Goal: Transaction & Acquisition: Purchase product/service

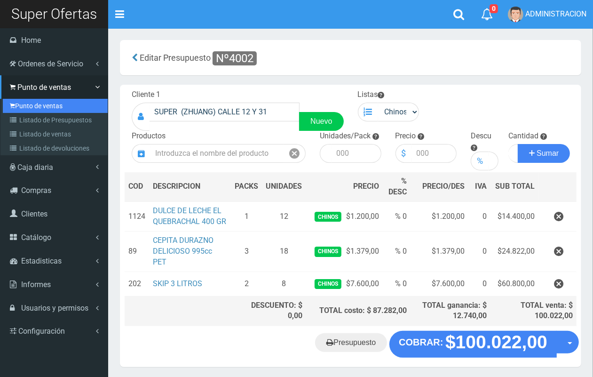
click at [16, 107] on link "Punto de ventas" at bounding box center [55, 106] width 105 height 14
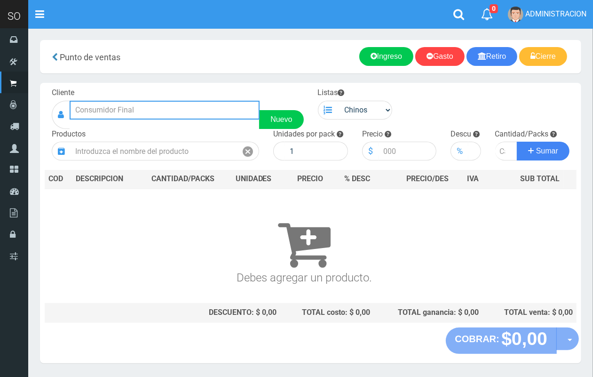
click at [161, 105] on input "text" at bounding box center [165, 110] width 190 height 19
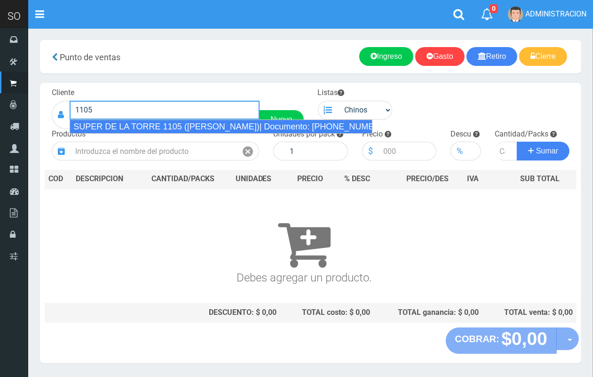
click at [186, 125] on div "SUPER DE LA TORRE 1105 ([PERSON_NAME])| Documento: [PHONE_NUMBER] | Teléfono:" at bounding box center [221, 126] width 303 height 14
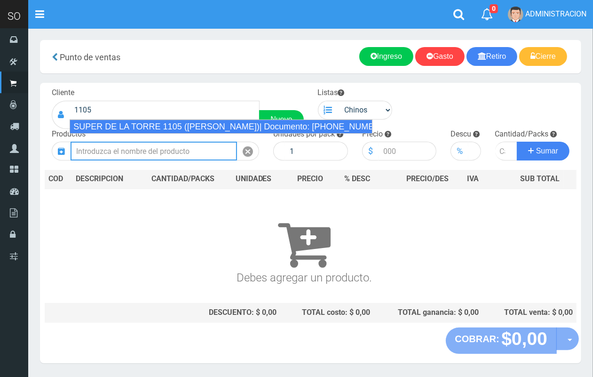
type input "SUPER DE LA TORRE 1105 ([PERSON_NAME])| Documento: [PHONE_NUMBER] | Teléfono:"
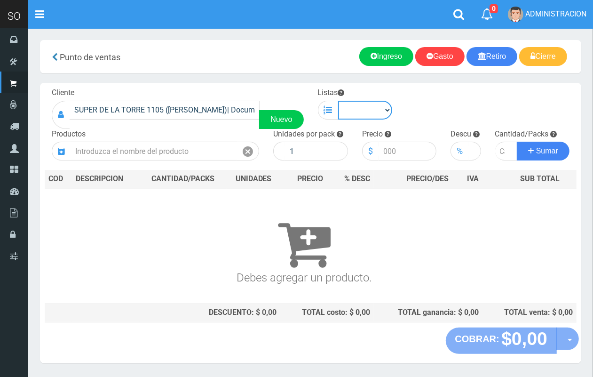
click at [360, 107] on select "Chinos . ." at bounding box center [365, 110] width 55 height 19
select select "1"
click at [338, 101] on select "Chinos . ." at bounding box center [365, 110] width 55 height 19
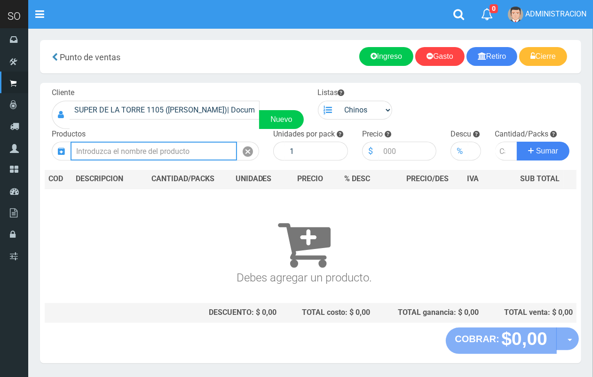
click at [114, 154] on input "text" at bounding box center [154, 151] width 166 height 19
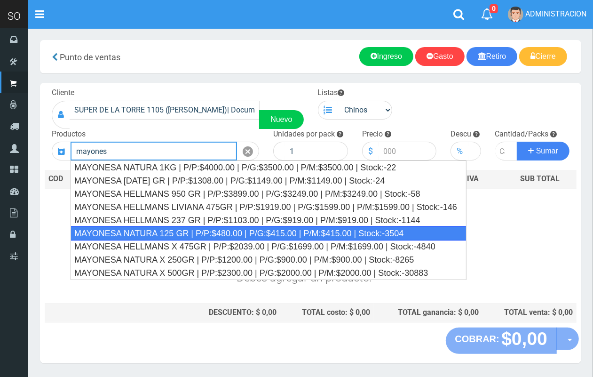
click at [212, 229] on div "MAYONESA NATURA 125 GR | P/P:$480.00 | P/G:$415.00 | P/M:$415.00 | Stock:-3504" at bounding box center [269, 233] width 396 height 14
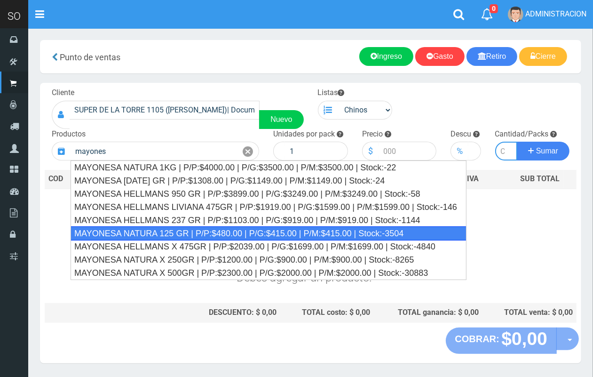
type input "MAYONESA NATURA 125 GR | P/P:$480.00 | P/G:$415.00 | P/M:$415.00 | Stock:-3504"
type input "20"
type input "480.00"
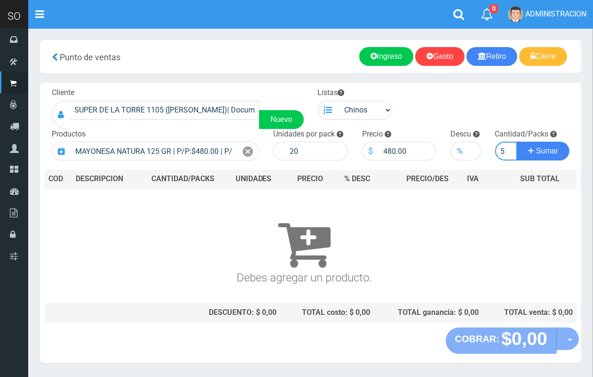
scroll to position [0, 1]
type input "5"
click at [517, 142] on button "Sumar" at bounding box center [543, 151] width 53 height 19
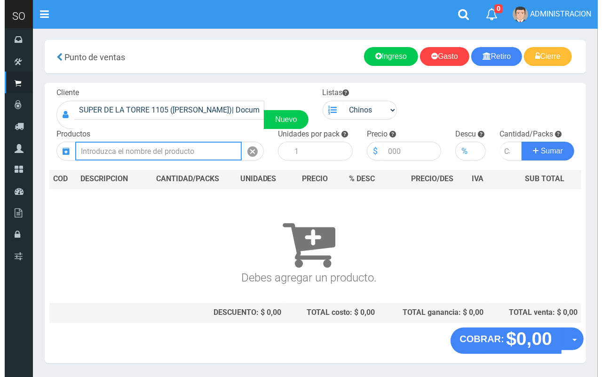
scroll to position [0, 0]
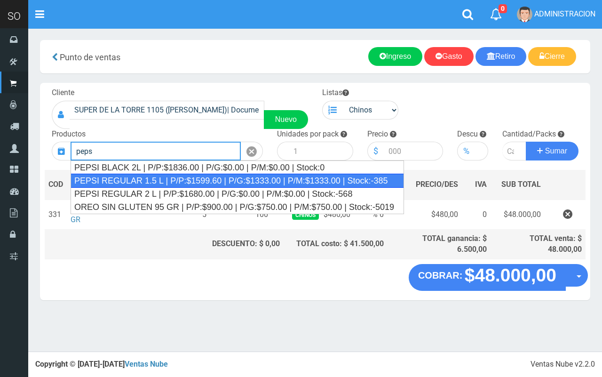
click at [213, 178] on div "PEPSI REGULAR 1.5 L | P/P:$1599.60 | P/G:$1333.00 | P/M:$1333.00 | Stock:-385" at bounding box center [237, 181] width 333 height 14
type input "PEPSI REGULAR 1.5 L | P/P:$1599.60 | P/G:$1333.00 | P/M:$1333.00 | Stock:-385"
type input "6"
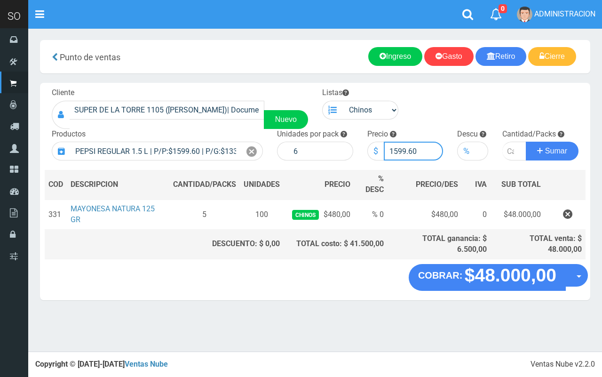
click at [404, 149] on input "1599.60" at bounding box center [414, 151] width 60 height 19
drag, startPoint x: 411, startPoint y: 146, endPoint x: 393, endPoint y: 145, distance: 17.4
click at [393, 145] on input "1599.60" at bounding box center [414, 151] width 60 height 19
type input "1600"
type input "1600.00"
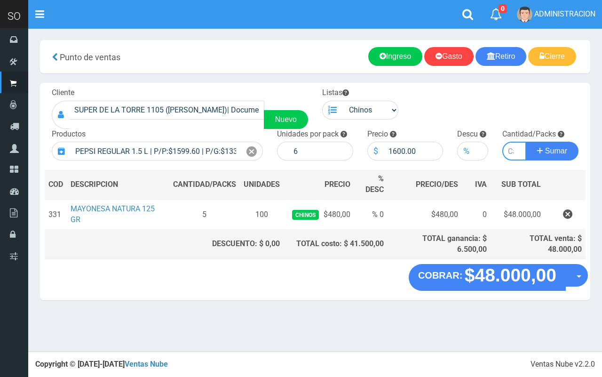
click at [511, 150] on input "number" at bounding box center [514, 151] width 24 height 19
type input "6"
click at [526, 142] on button "Sumar" at bounding box center [552, 151] width 53 height 19
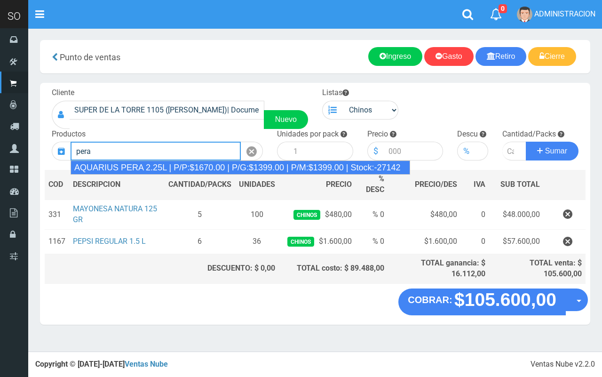
click at [178, 168] on div "AQUARIUS PERA 2.25L | P/P:$1670.00 | P/G:$1399.00 | P/M:$1399.00 | Stock:-27142" at bounding box center [241, 167] width 340 height 14
type input "AQUARIUS PERA 2.25L | P/P:$1670.00 | P/G:$1399.00 | P/M:$1399.00 | Stock:-27142"
type input "6"
type input "1670.00"
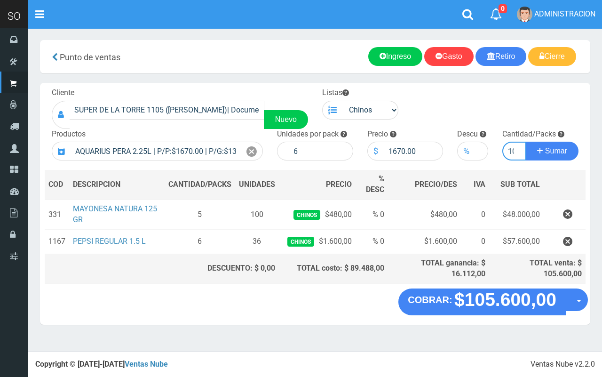
scroll to position [0, 4]
type input "10"
click at [526, 142] on button "Sumar" at bounding box center [552, 151] width 53 height 19
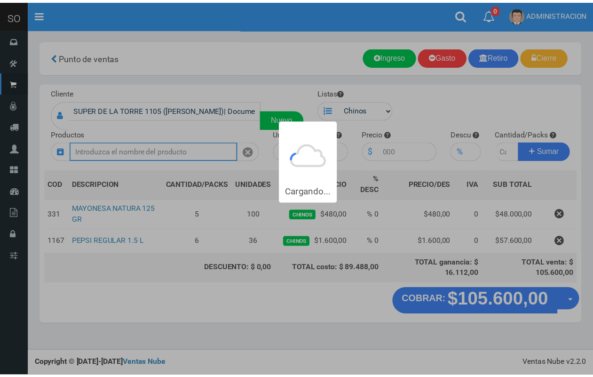
scroll to position [0, 0]
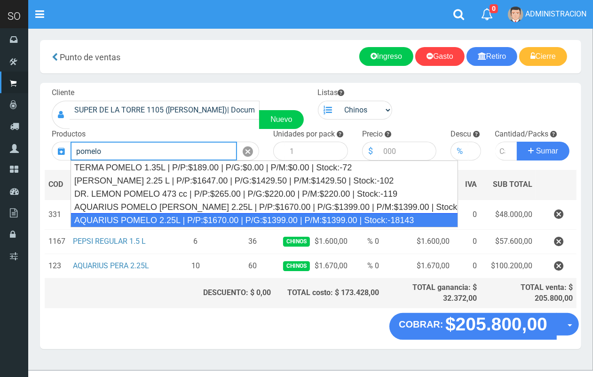
click at [144, 217] on div "AQUARIUS POMELO 2.25L | P/P:$1670.00 | P/G:$1399.00 | P/M:$1399.00 | Stock:-181…" at bounding box center [264, 220] width 387 height 14
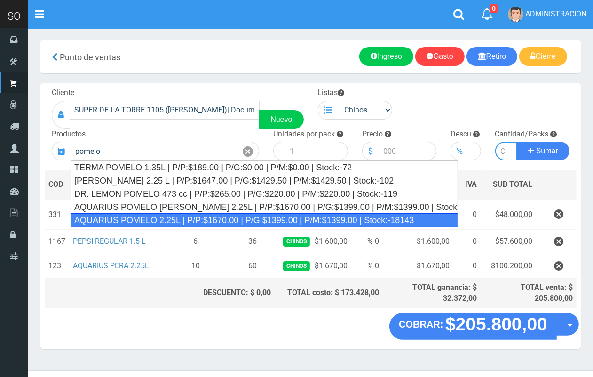
type input "AQUARIUS POMELO 2.25L | P/P:$1670.00 | P/G:$1399.00 | P/M:$1399.00 | Stock:-181…"
type input "6"
type input "1670.00"
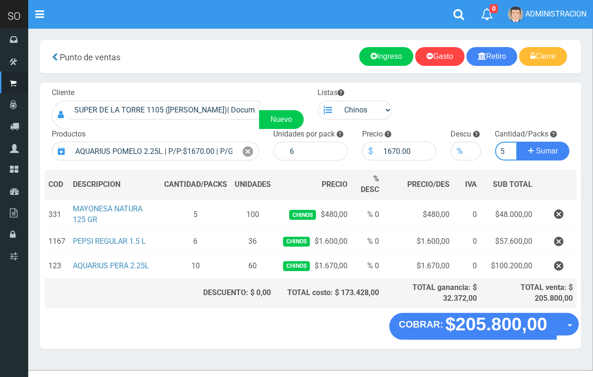
scroll to position [0, 1]
type input "5"
click at [517, 142] on button "Sumar" at bounding box center [543, 151] width 53 height 19
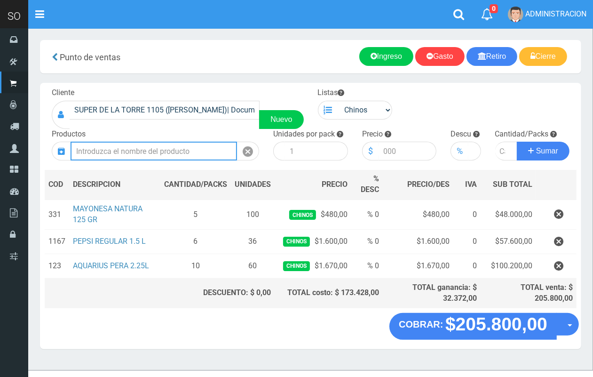
scroll to position [0, 0]
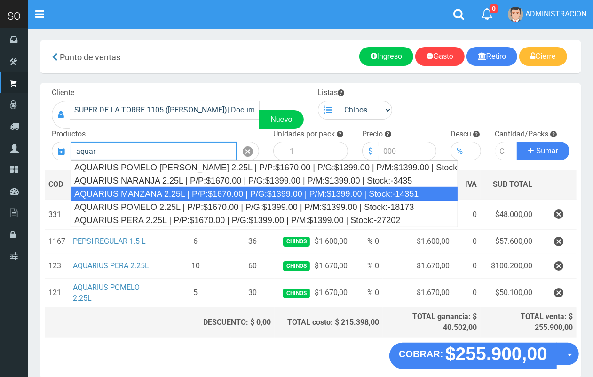
click at [190, 193] on div "AQUARIUS MANZANA 2.25L | P/P:$1670.00 | P/G:$1399.00 | P/M:$1399.00 | Stock:-14…" at bounding box center [264, 194] width 387 height 14
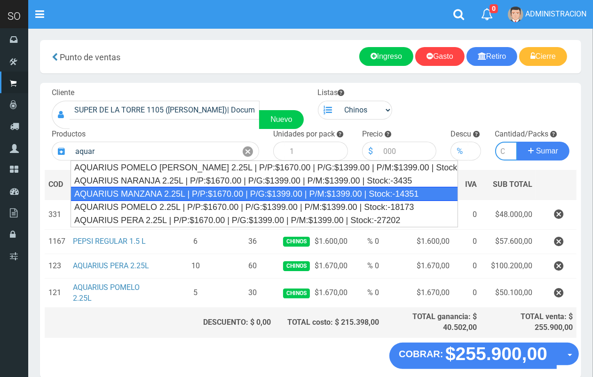
type input "AQUARIUS MANZANA 2.25L | P/P:$1670.00 | P/G:$1399.00 | P/M:$1399.00 | Stock:-14…"
type input "6"
type input "1670.00"
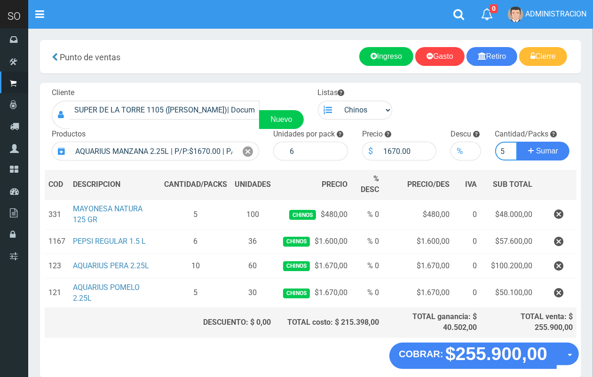
scroll to position [0, 1]
type input "5"
click at [517, 142] on button "Sumar" at bounding box center [543, 151] width 53 height 19
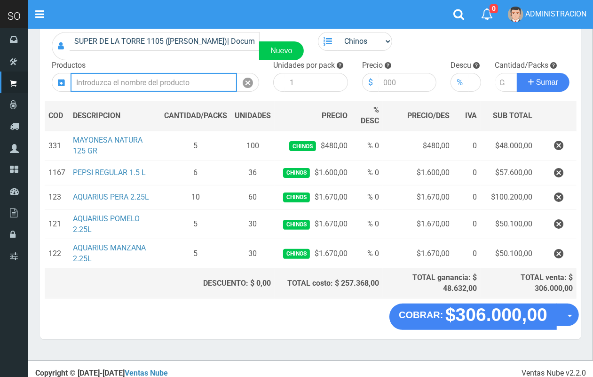
scroll to position [73, 0]
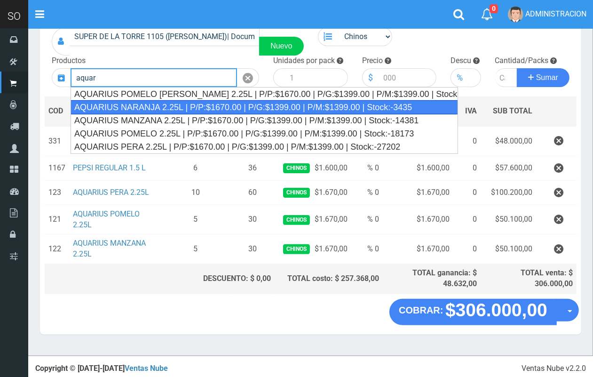
click at [170, 109] on div "AQUARIUS NARANJA 2.25L | P/P:$1670.00 | P/G:$1399.00 | P/M:$1399.00 | Stock:-34…" at bounding box center [264, 107] width 387 height 14
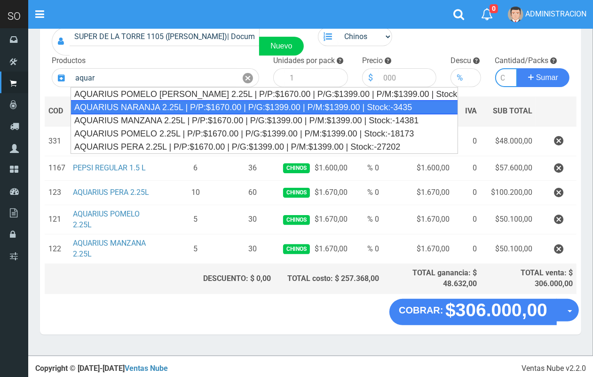
type input "AQUARIUS NARANJA 2.25L | P/P:$1670.00 | P/G:$1399.00 | P/M:$1399.00 | Stock:-34…"
type input "6"
type input "1670.00"
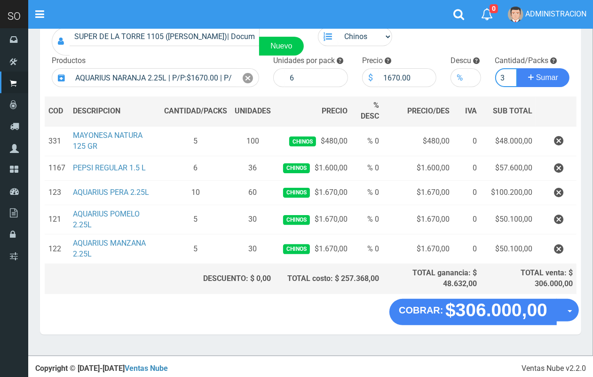
scroll to position [0, 1]
type input "3"
click at [517, 68] on button "Sumar" at bounding box center [543, 77] width 53 height 19
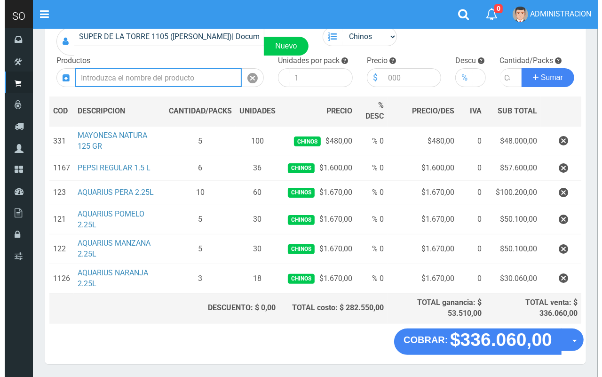
scroll to position [103, 0]
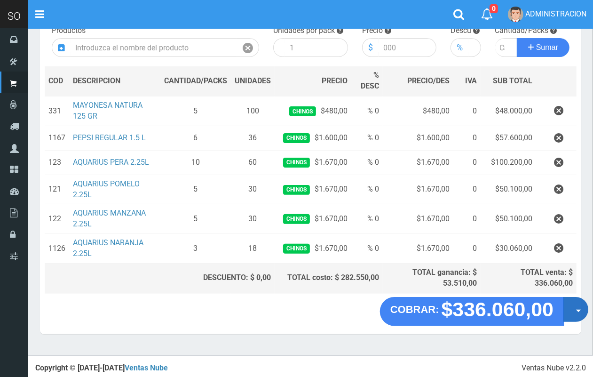
click at [570, 313] on button "Opciones" at bounding box center [575, 309] width 25 height 25
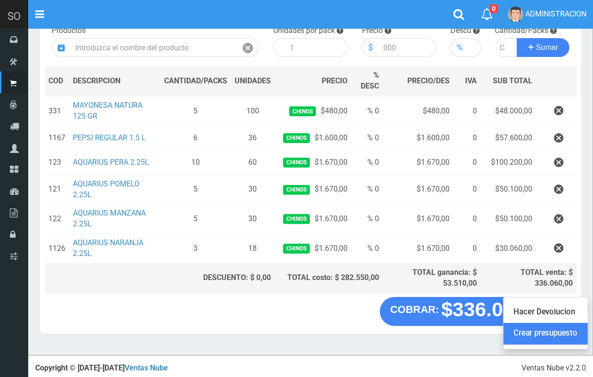
click at [569, 328] on link "Crear presupuesto" at bounding box center [546, 334] width 84 height 22
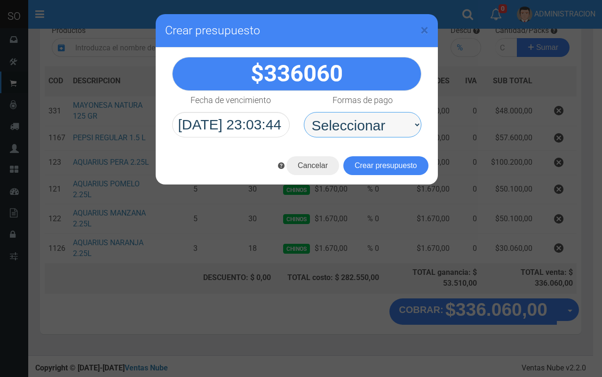
drag, startPoint x: 381, startPoint y: 121, endPoint x: 377, endPoint y: 135, distance: 14.3
click at [381, 121] on select "Seleccionar Efectivo Tarjeta de Crédito Depósito Débito" at bounding box center [363, 124] width 118 height 25
select select "Efectivo"
click at [304, 112] on select "Seleccionar Efectivo Tarjeta de Crédito Depósito Débito" at bounding box center [363, 124] width 118 height 25
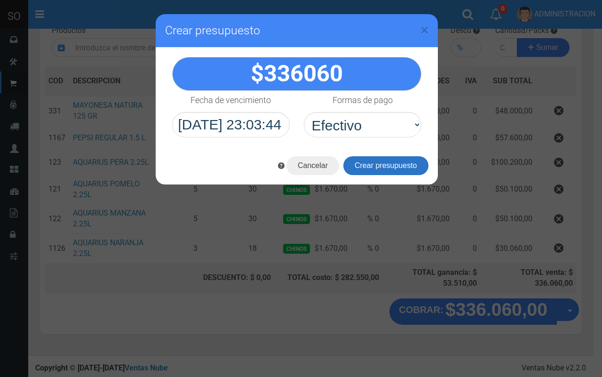
click at [380, 161] on button "Crear presupuesto" at bounding box center [385, 165] width 85 height 19
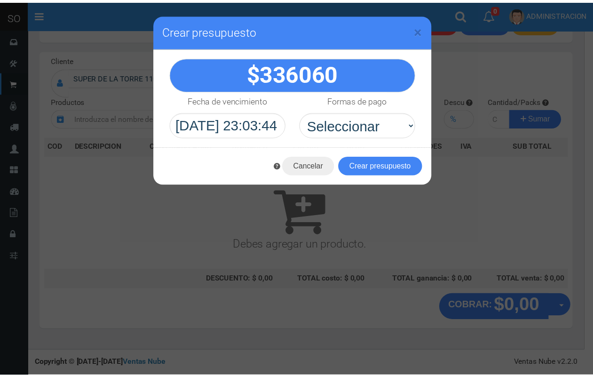
scroll to position [28, 0]
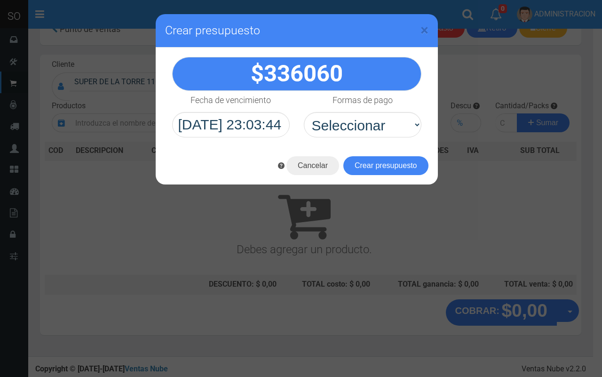
click at [429, 28] on div "× Crear presupuesto" at bounding box center [297, 30] width 282 height 33
click at [427, 27] on span "×" at bounding box center [424, 30] width 8 height 18
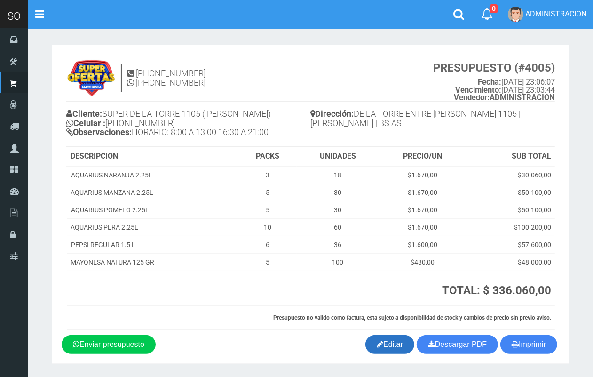
click at [386, 349] on link "Editar" at bounding box center [389, 344] width 49 height 19
